Goal: Find contact information: Find contact information

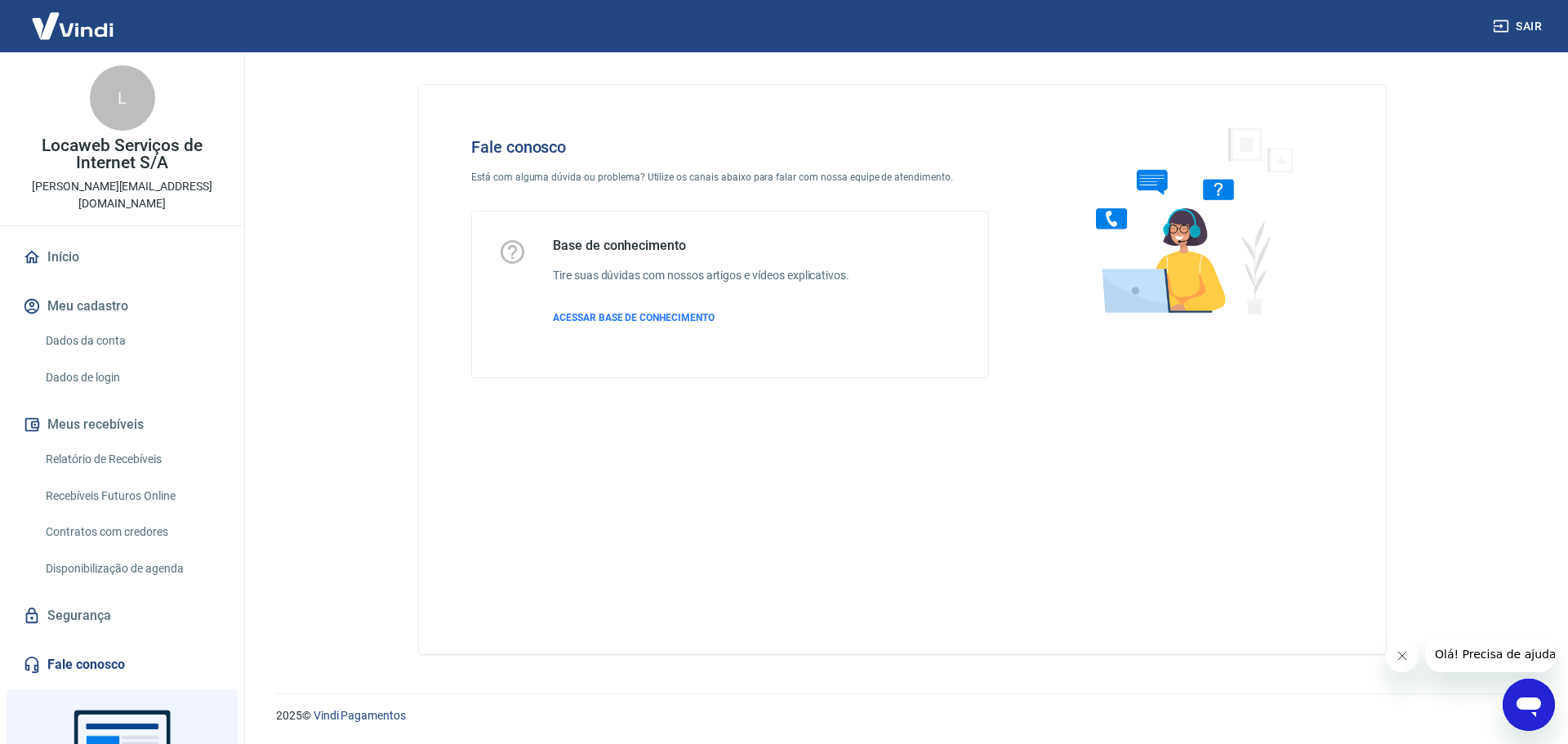
click at [95, 29] on img at bounding box center [72, 25] width 106 height 50
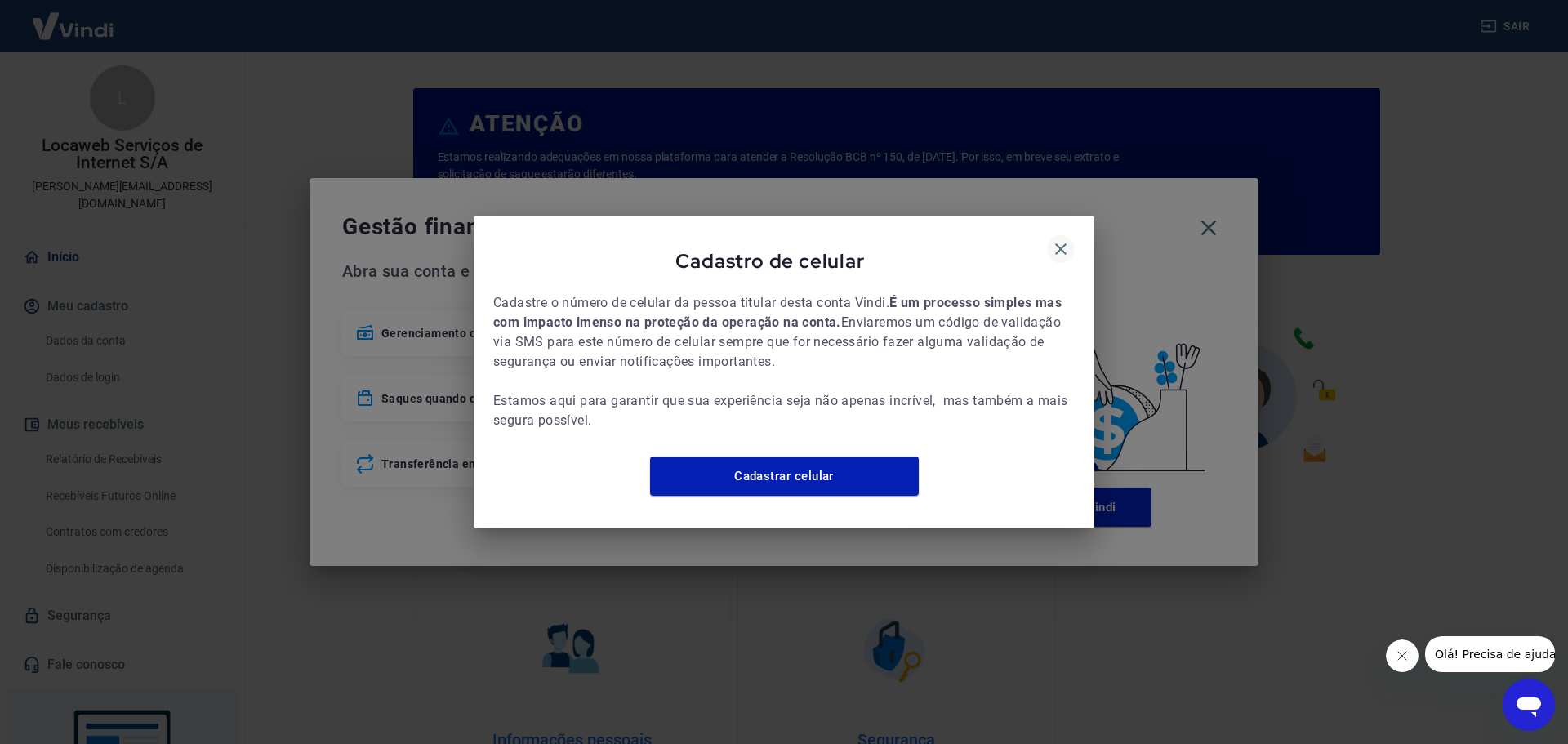
click at [1062, 239] on icon "button" at bounding box center [1060, 248] width 19 height 19
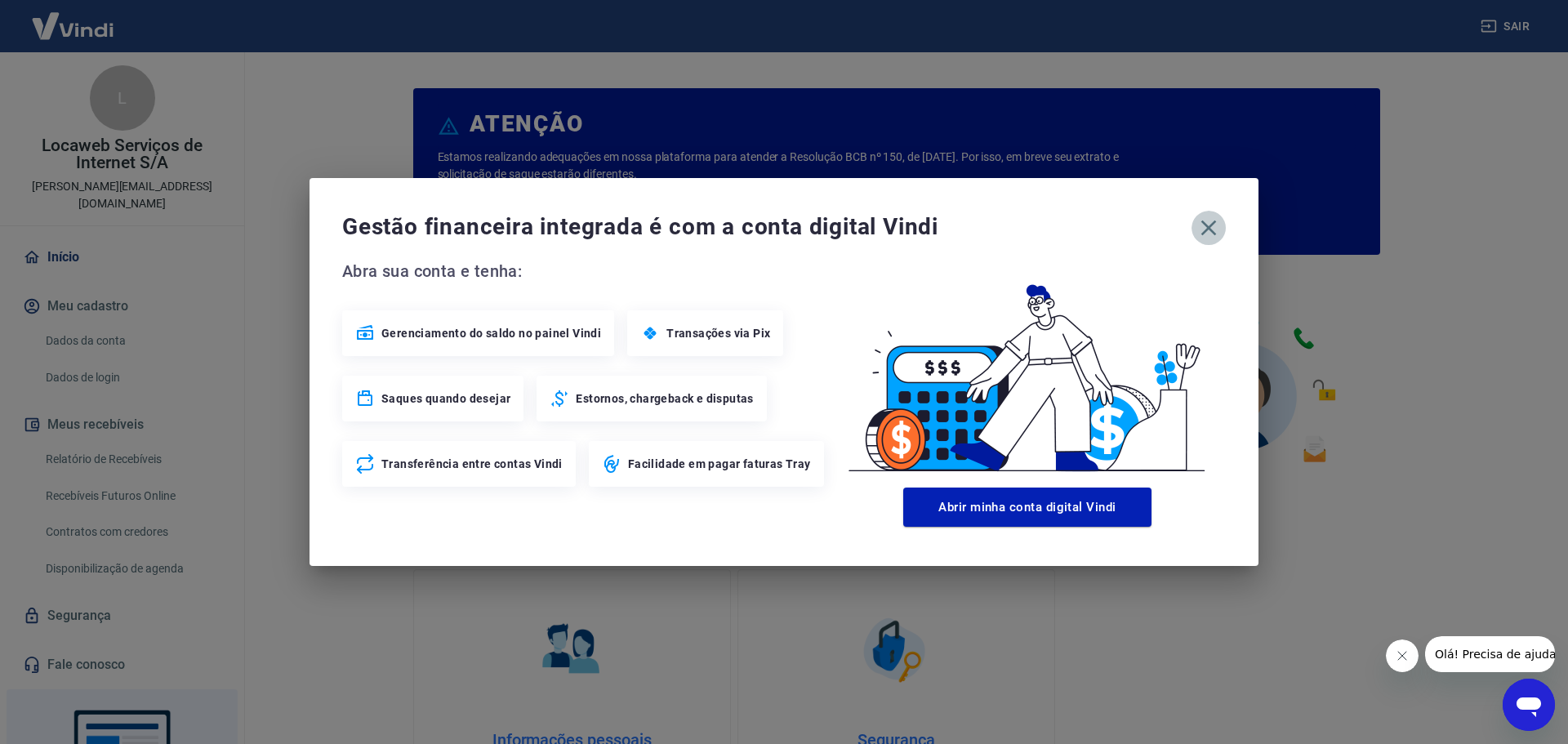
click at [1208, 226] on icon "button" at bounding box center [1208, 227] width 26 height 26
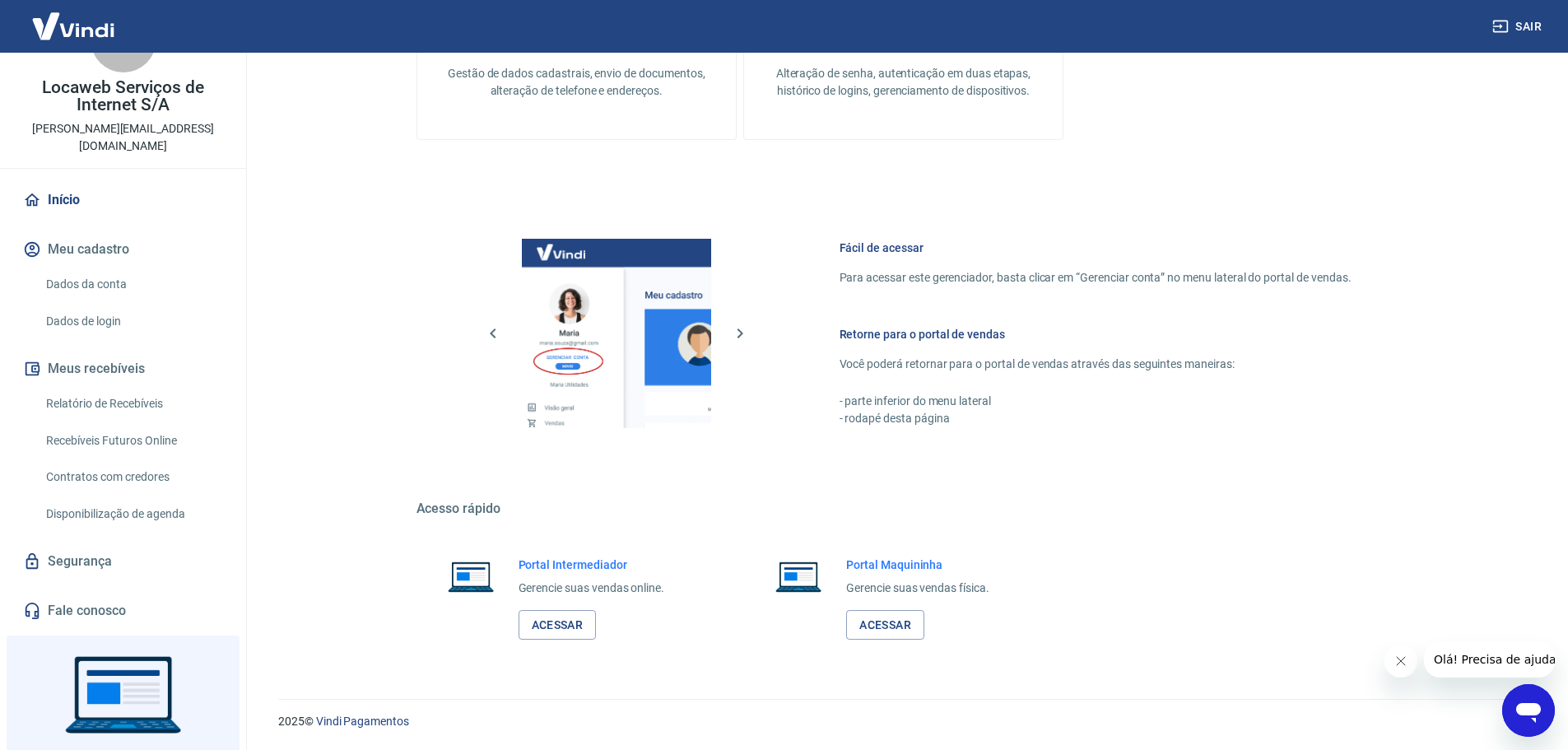
scroll to position [120, 0]
